Goal: Transaction & Acquisition: Purchase product/service

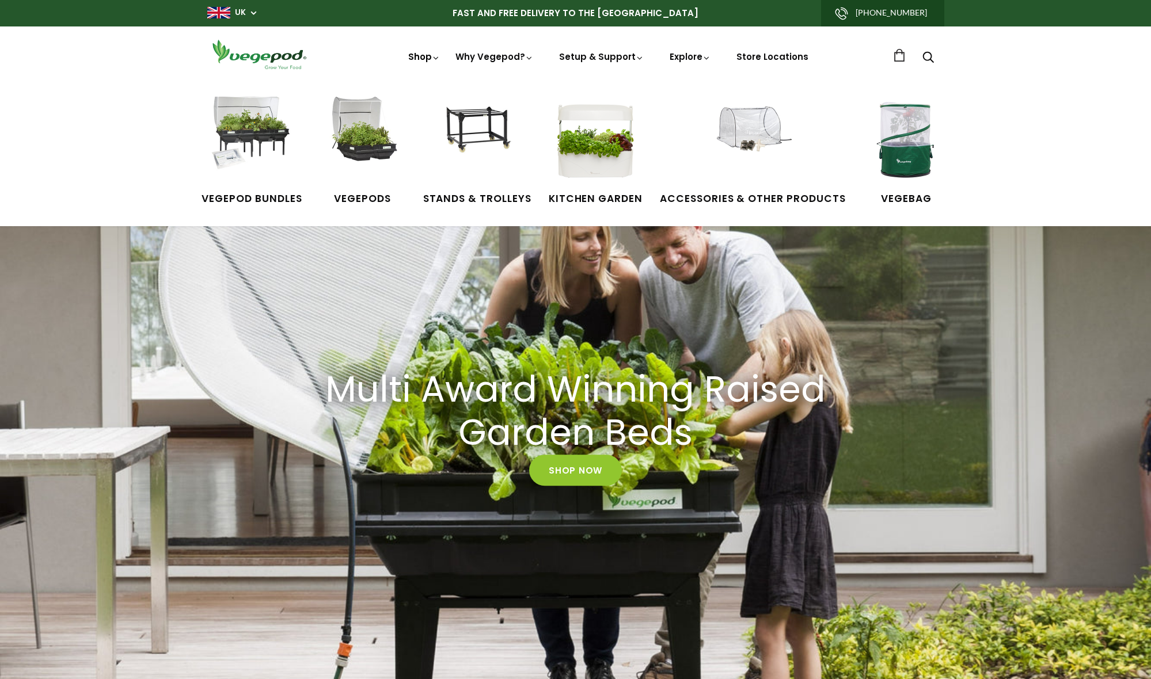
scroll to position [0, 223]
click at [243, 135] on img at bounding box center [251, 140] width 86 height 86
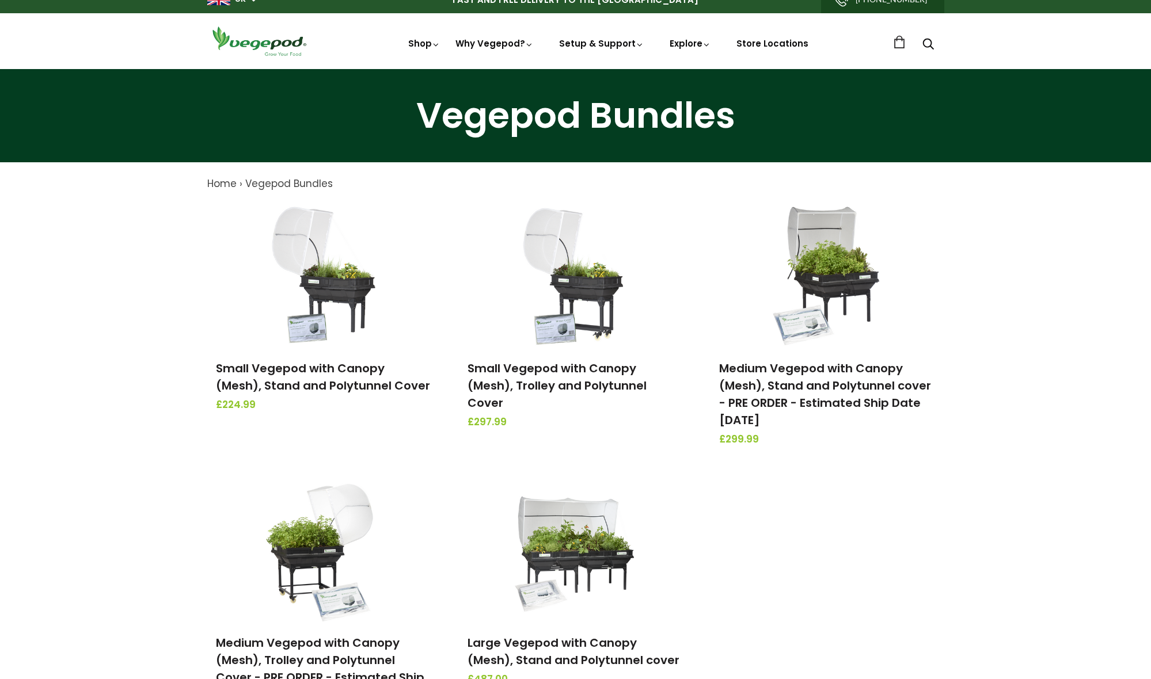
scroll to position [10, 0]
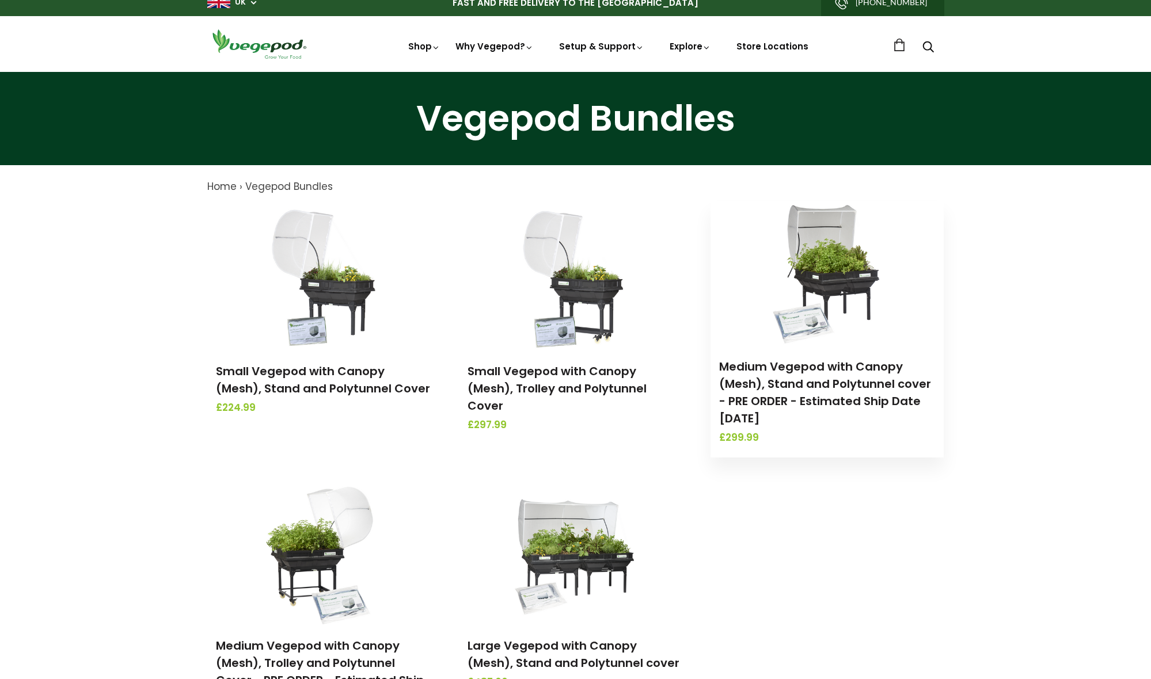
click at [835, 291] on img at bounding box center [827, 273] width 121 height 144
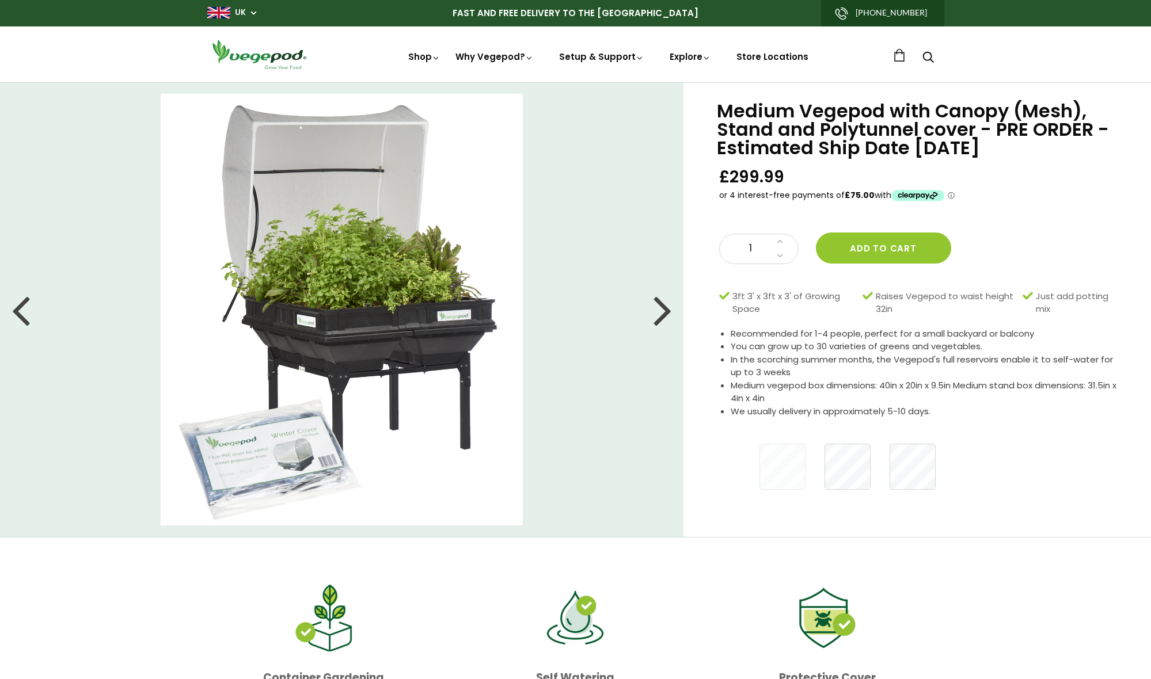
click at [270, 474] on img at bounding box center [342, 310] width 363 height 432
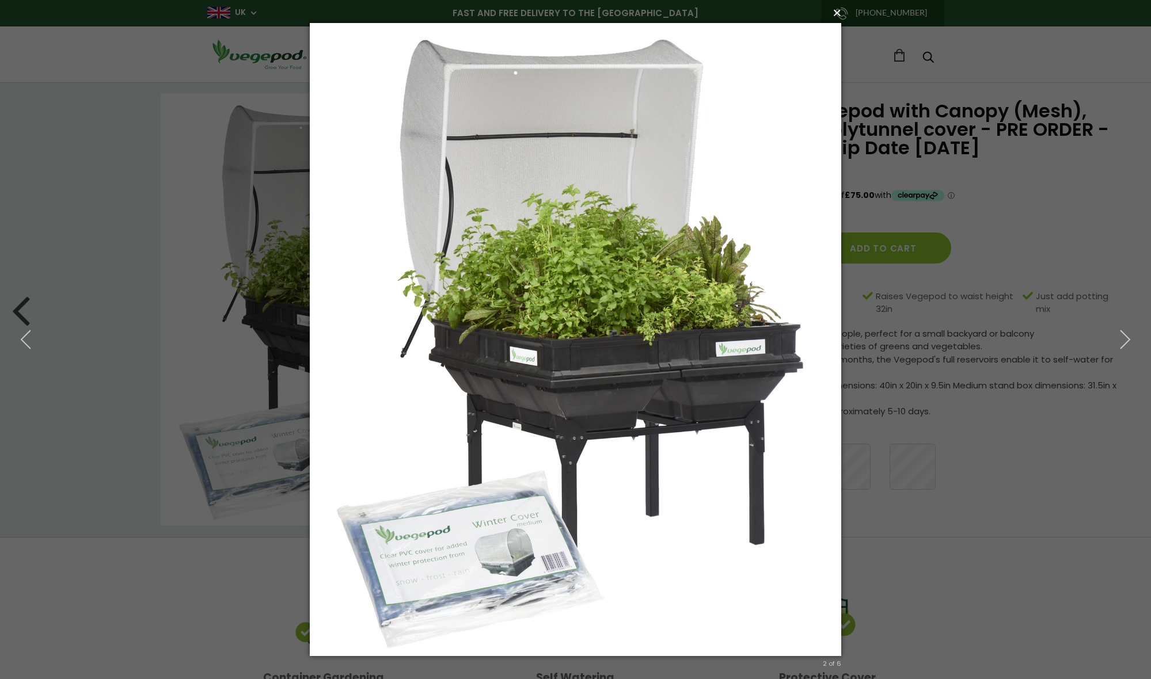
click at [839, 18] on button "×" at bounding box center [579, 12] width 532 height 25
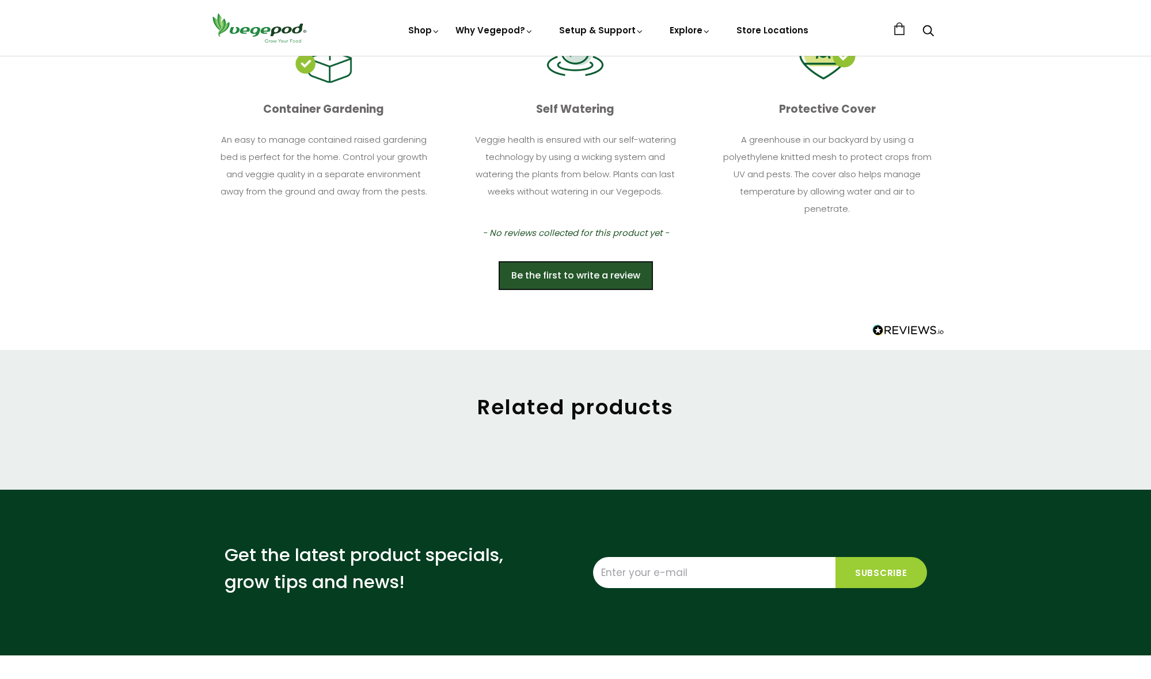
scroll to position [569, 0]
